Goal: Complete application form

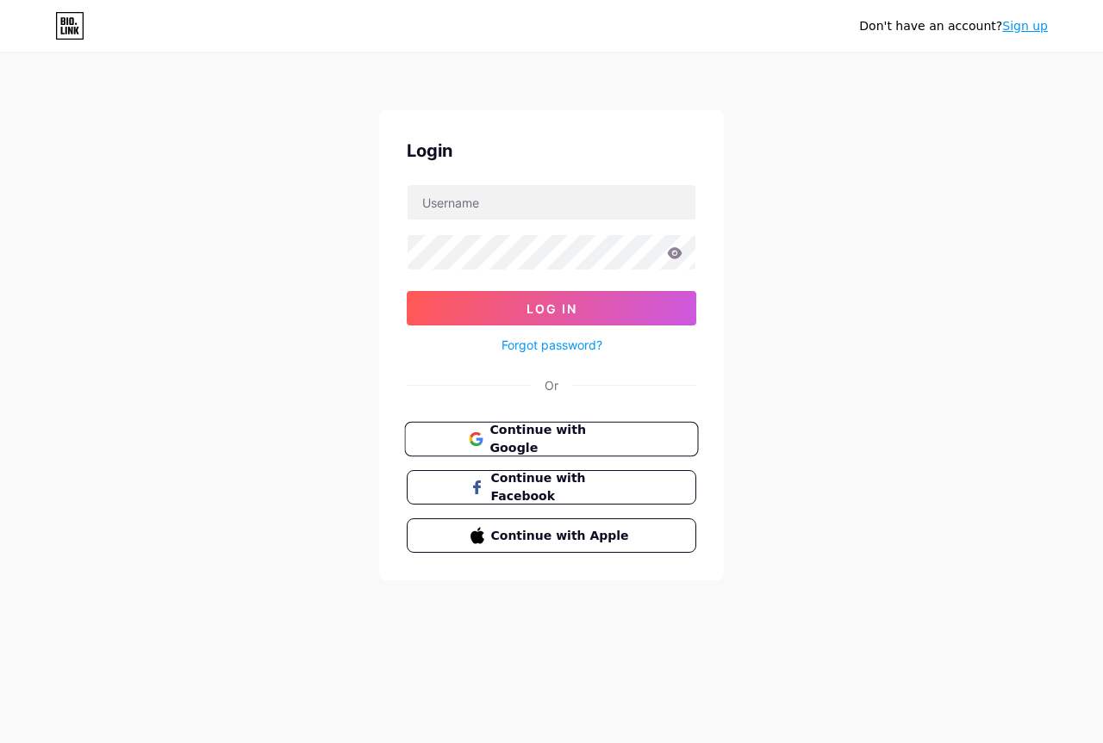
click at [463, 438] on button "Continue with Google" at bounding box center [551, 439] width 294 height 35
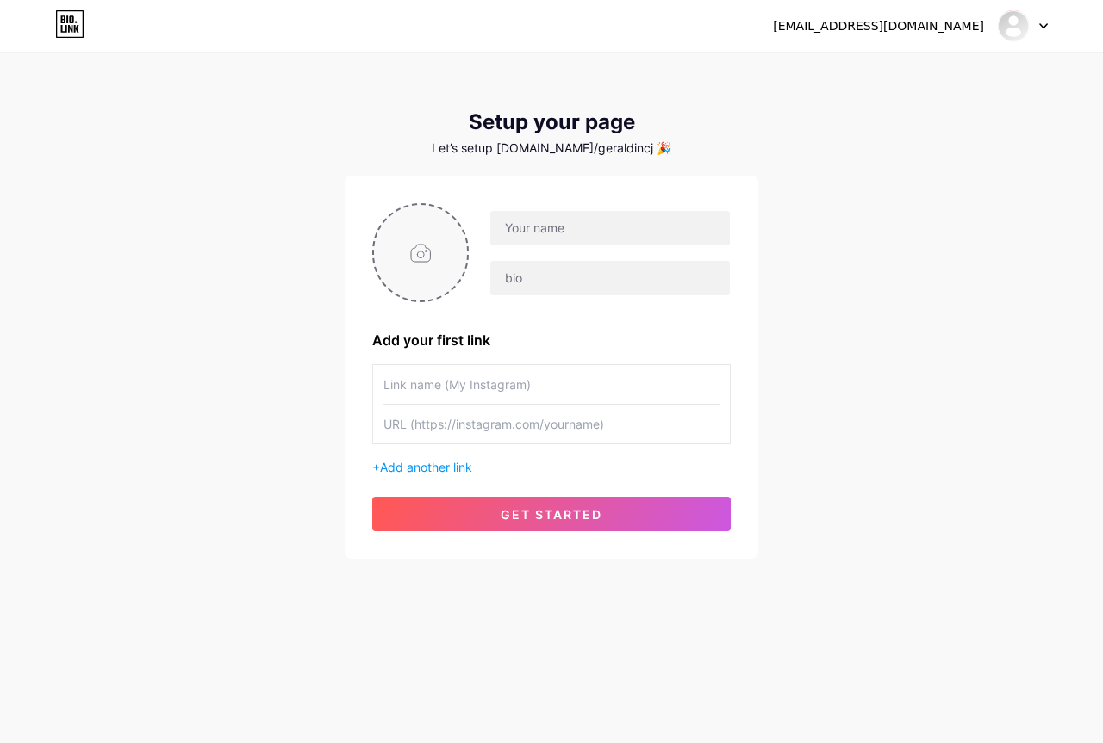
click at [434, 239] on input "file" at bounding box center [420, 253] width 93 height 96
click at [451, 252] on input "file" at bounding box center [420, 253] width 93 height 96
type input "C:\fakepath\WhatsApp Image 2025-08-05 at 18.04.57.jpeg"
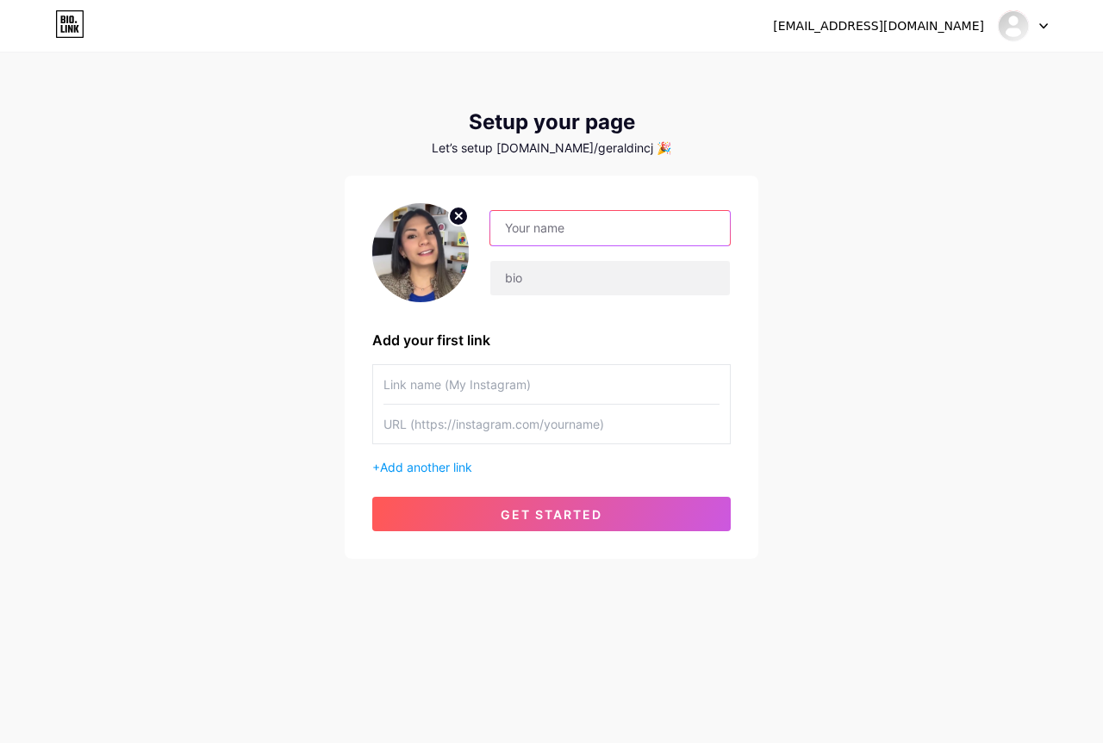
click at [563, 233] on input "text" at bounding box center [609, 228] width 239 height 34
type input "[EMAIL_ADDRESS][DOMAIN_NAME]"
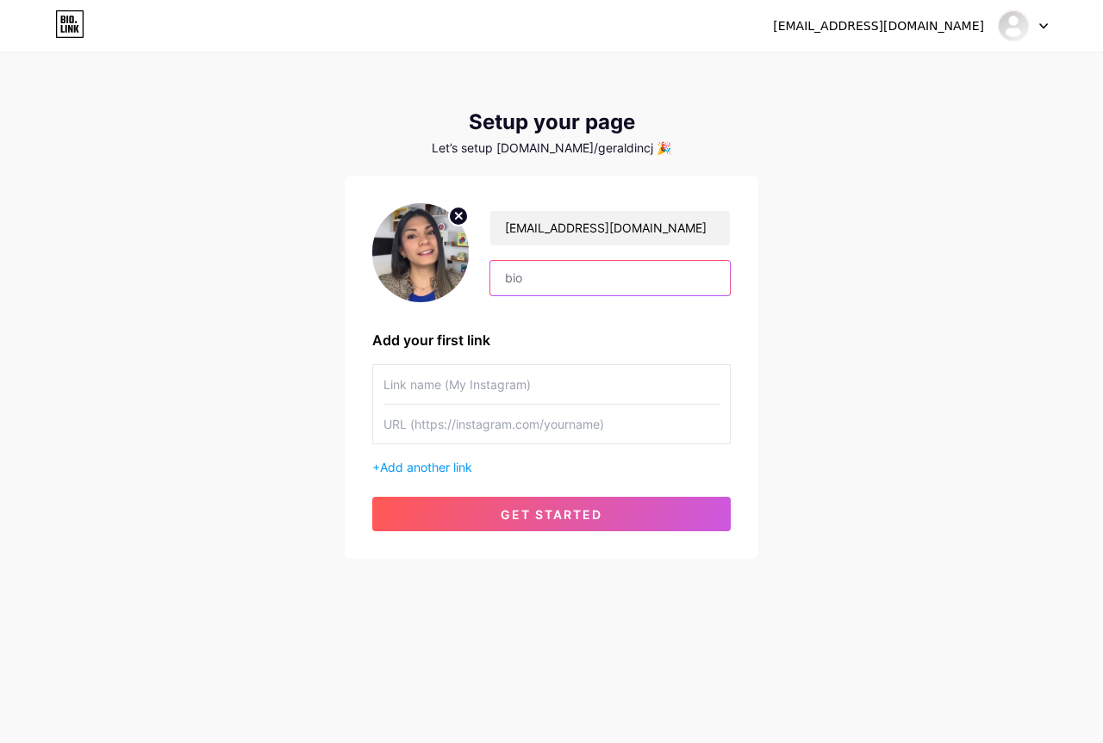
click at [555, 270] on input "text" at bounding box center [609, 278] width 239 height 34
click at [745, 208] on div "geraldinlife@gmail.com Add your first link + Add another link get started" at bounding box center [551, 367] width 413 height 383
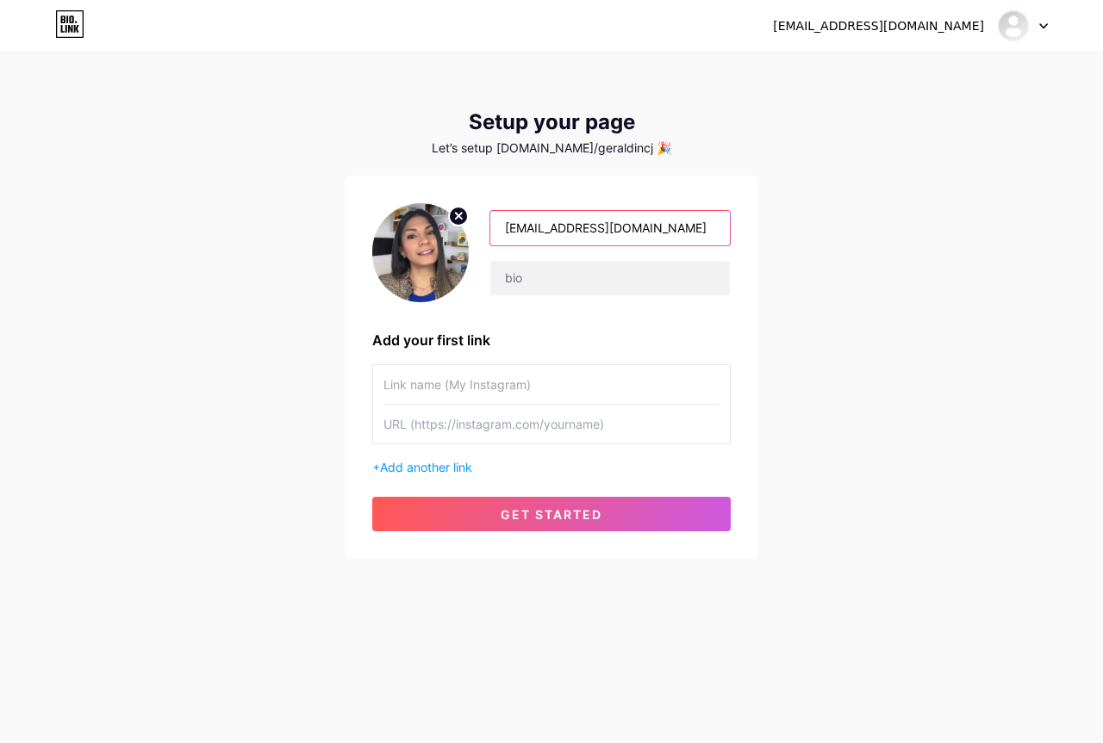
click at [583, 237] on input "[EMAIL_ADDRESS][DOMAIN_NAME]" at bounding box center [609, 228] width 239 height 34
click at [584, 236] on input "[EMAIL_ADDRESS][DOMAIN_NAME]" at bounding box center [609, 228] width 239 height 34
click at [586, 235] on input "[EMAIL_ADDRESS][DOMAIN_NAME]" at bounding box center [609, 228] width 239 height 34
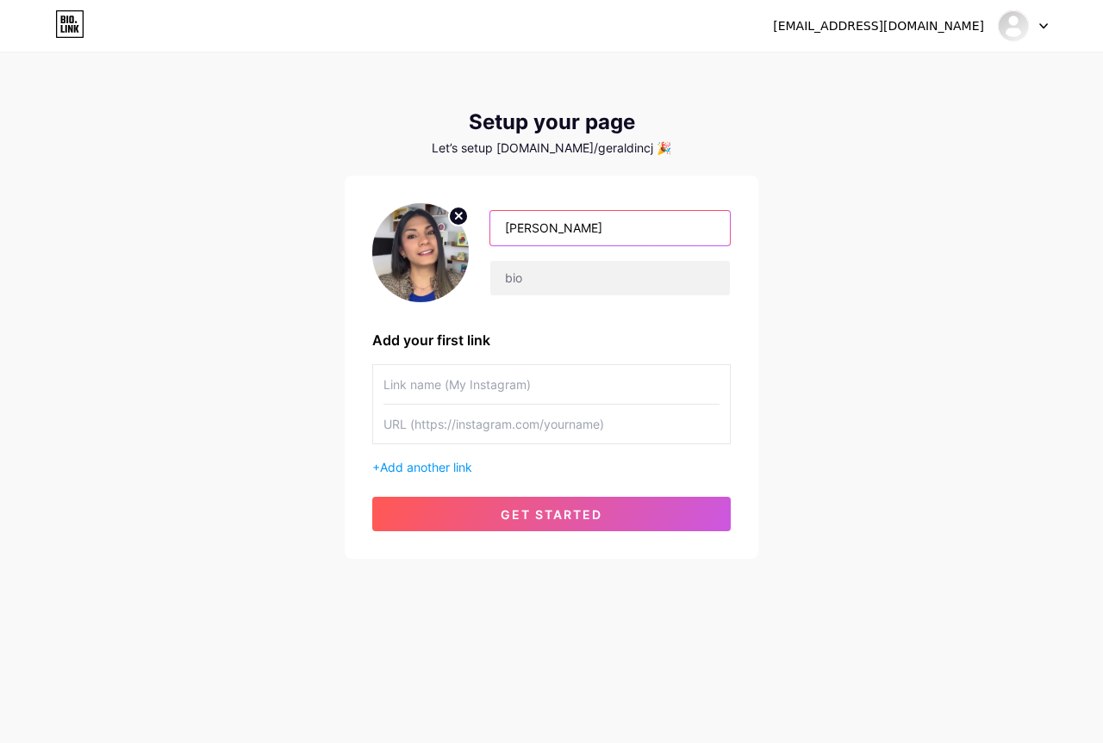
type input "Geraldine Ramirez"
click at [389, 369] on input "text" at bounding box center [551, 384] width 336 height 39
click at [1030, 26] on div at bounding box center [1023, 25] width 50 height 31
click at [160, 73] on div "geraldinlife@gmail.com Dashboard Logout Setup your page Let’s setup bio.link/ge…" at bounding box center [551, 307] width 1103 height 614
click at [161, 65] on div "geraldinlife@gmail.com Dashboard Logout Setup your page Let’s setup bio.link/ge…" at bounding box center [551, 307] width 1103 height 614
